Goal: Transaction & Acquisition: Purchase product/service

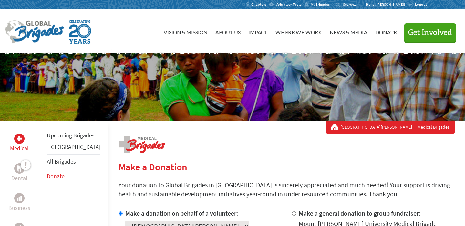
scroll to position [119, 0]
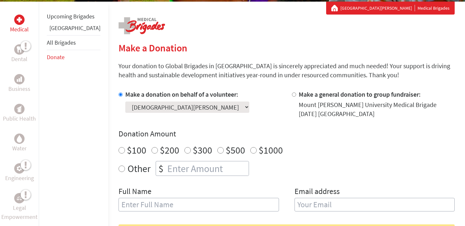
radio input "true"
click at [166, 164] on input "number" at bounding box center [207, 168] width 83 height 14
type input "1250"
click at [130, 205] on input "text" at bounding box center [199, 205] width 161 height 14
type input "[DEMOGRAPHIC_DATA][PERSON_NAME]"
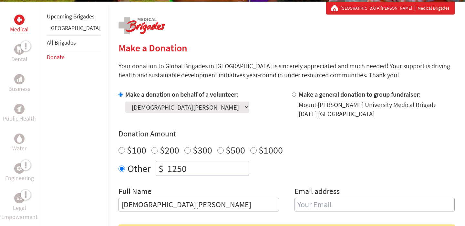
type input "[EMAIL_ADDRESS][DOMAIN_NAME]"
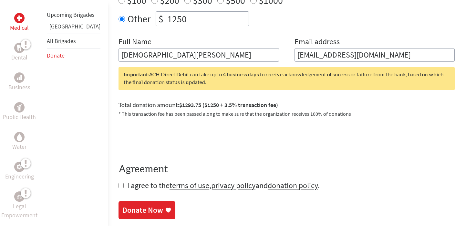
scroll to position [269, 0]
click at [119, 182] on form "Make a donation on behalf of a volunteer: Select a volunteer... [PERSON_NAME] […" at bounding box center [287, 65] width 336 height 250
click at [119, 184] on input "checkbox" at bounding box center [121, 184] width 5 height 5
checkbox input "true"
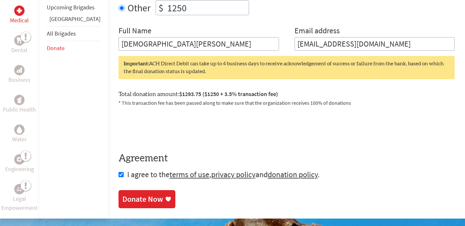
scroll to position [287, 0]
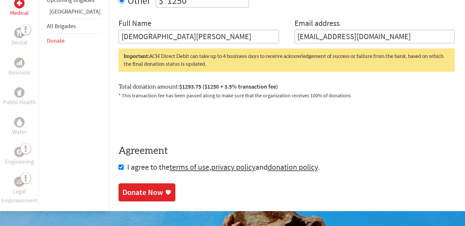
click at [134, 190] on div "Donate Now" at bounding box center [142, 192] width 41 height 10
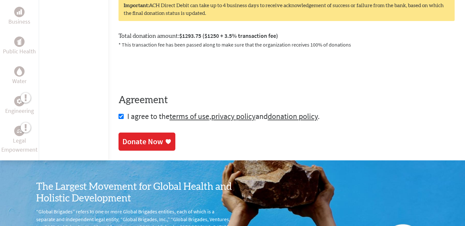
scroll to position [340, 0]
